Goal: Task Accomplishment & Management: Use online tool/utility

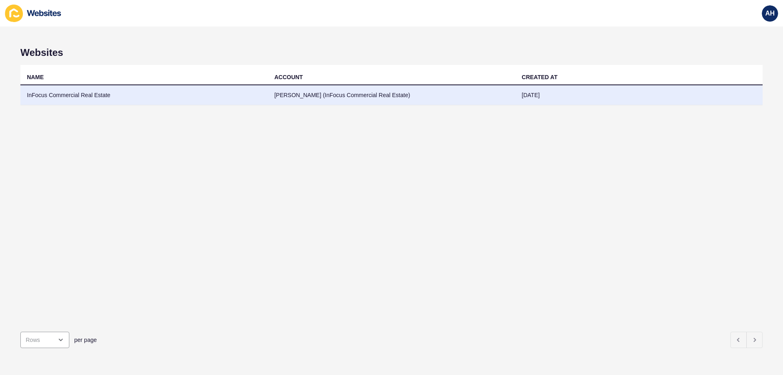
click at [80, 98] on td "InFocus Commercial Real Estate" at bounding box center [144, 95] width 248 height 20
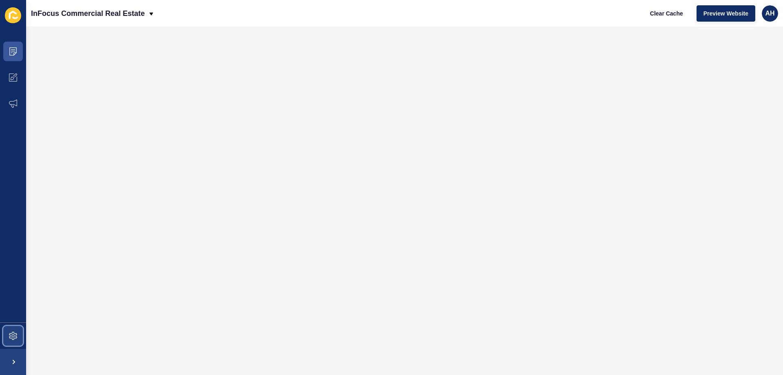
click at [19, 332] on span at bounding box center [13, 336] width 26 height 26
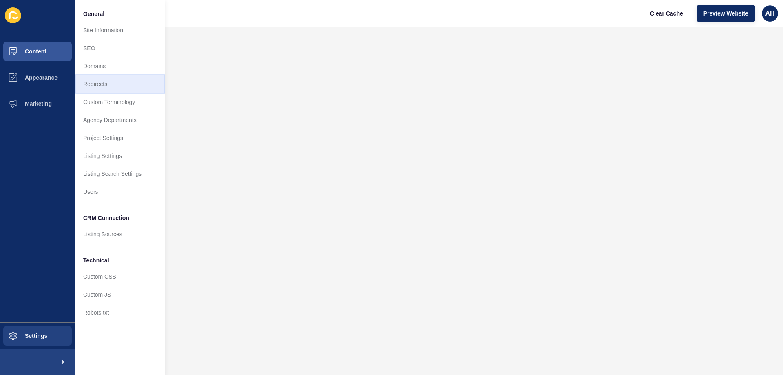
click at [115, 86] on link "Redirects" at bounding box center [120, 84] width 90 height 18
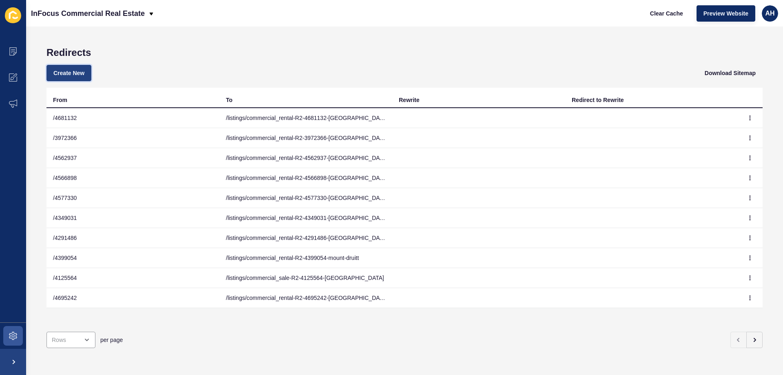
click at [74, 72] on span "Create New" at bounding box center [68, 73] width 31 height 8
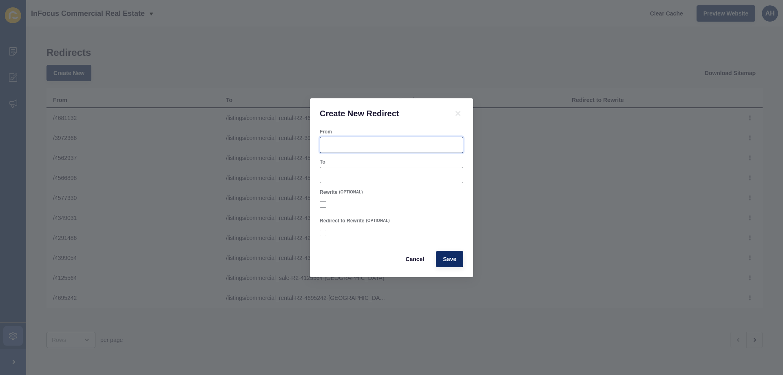
click at [365, 147] on input "From" at bounding box center [391, 145] width 133 height 8
paste input "4743852"
click at [329, 146] on input "/ 4743852" at bounding box center [391, 145] width 133 height 8
type input "/4743852"
click at [338, 173] on input "To" at bounding box center [391, 175] width 133 height 8
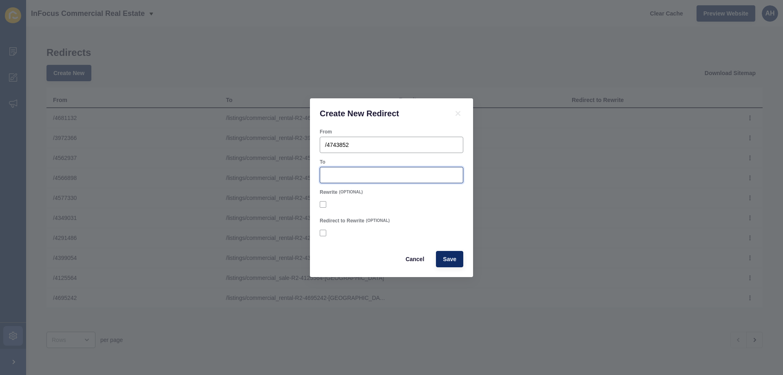
paste input "/listings/commercial_rental-R2-4743852-shalvey"
type input "/listings/commercial_rental-R2-4743852-shalvey"
click at [388, 155] on form "From /4743852 To /listings/commercial_rental-R2-4743852-shalvey Rewrite (OPTION…" at bounding box center [392, 198] width 144 height 139
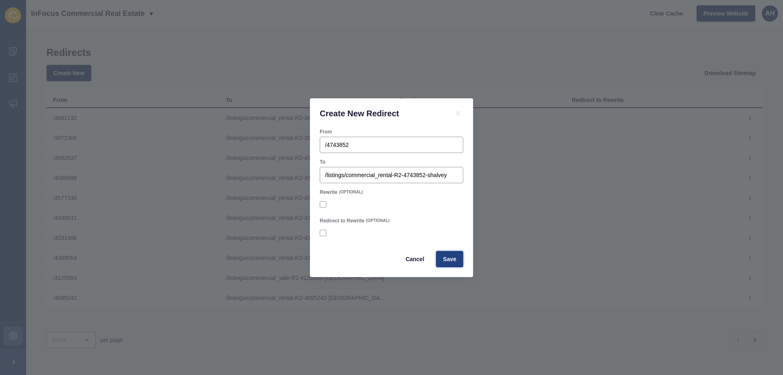
click at [454, 258] on span "Save" at bounding box center [449, 259] width 13 height 8
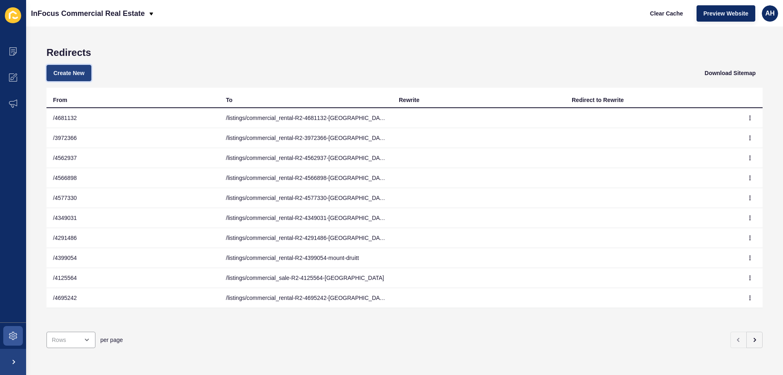
click at [78, 73] on span "Create New" at bounding box center [68, 73] width 31 height 8
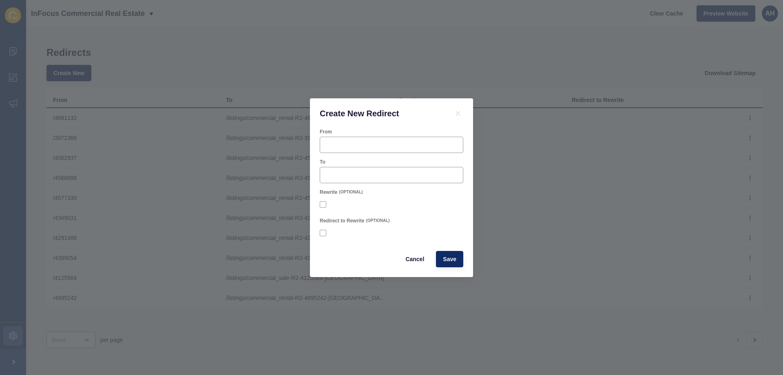
click at [397, 135] on div "From" at bounding box center [391, 141] width 145 height 26
click at [394, 141] on input "From" at bounding box center [391, 145] width 133 height 8
paste input "4743818"
type input "/4743818"
click at [357, 169] on div at bounding box center [392, 175] width 144 height 16
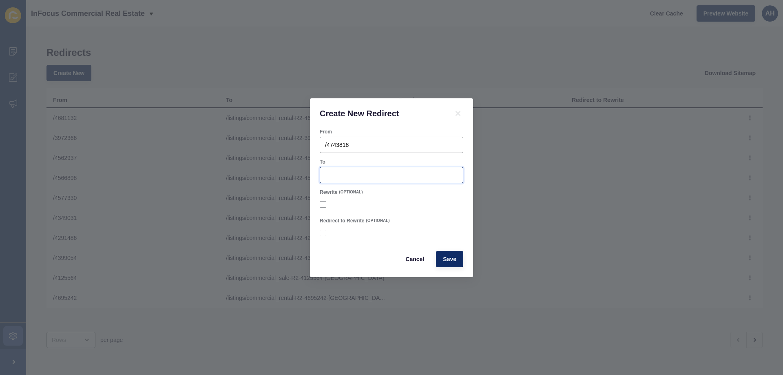
paste input "/listings/commercial_rental-R2-4743818-[GEOGRAPHIC_DATA]"
type input "/listings/commercial_rental-R2-4743818-[GEOGRAPHIC_DATA]"
click at [384, 161] on div "To" at bounding box center [392, 162] width 144 height 7
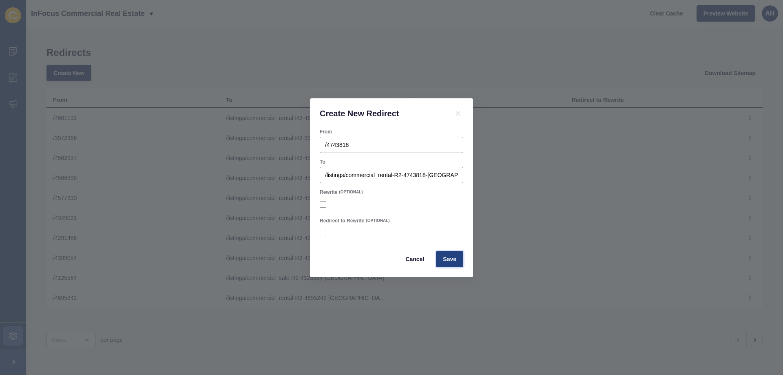
click at [449, 262] on span "Save" at bounding box center [449, 259] width 13 height 8
